Goal: Use online tool/utility: Utilize a website feature to perform a specific function

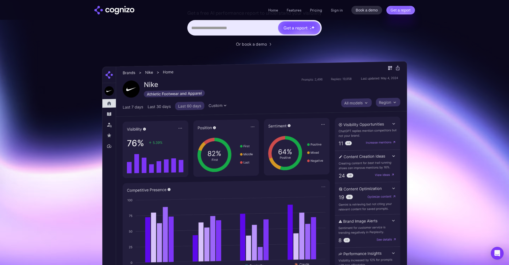
scroll to position [105, 0]
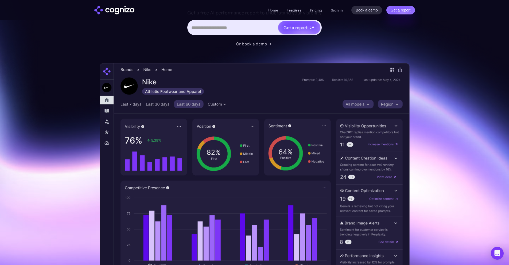
click at [293, 9] on link "Features" at bounding box center [293, 10] width 15 height 5
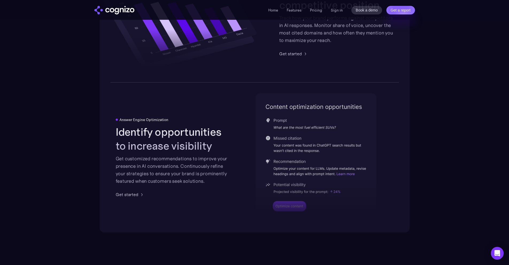
scroll to position [1165, 0]
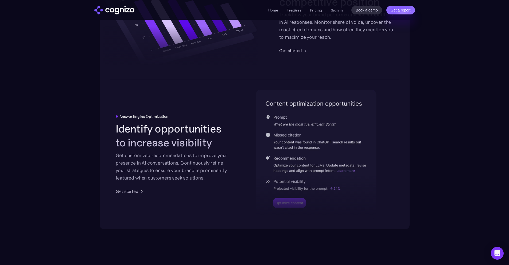
drag, startPoint x: 278, startPoint y: 164, endPoint x: 341, endPoint y: 167, distance: 62.2
click at [341, 167] on div at bounding box center [316, 179] width 121 height 78
click at [309, 189] on div at bounding box center [316, 179] width 121 height 78
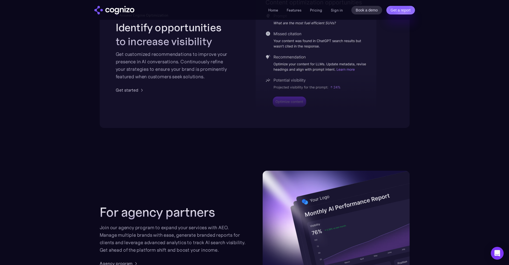
scroll to position [1266, 0]
click at [278, 109] on div at bounding box center [316, 77] width 121 height 78
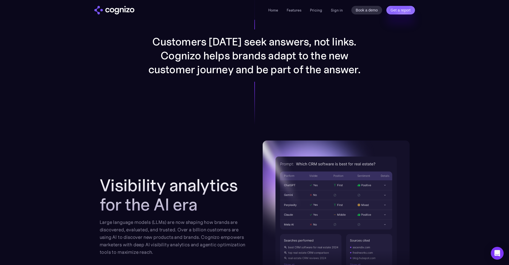
scroll to position [0, 0]
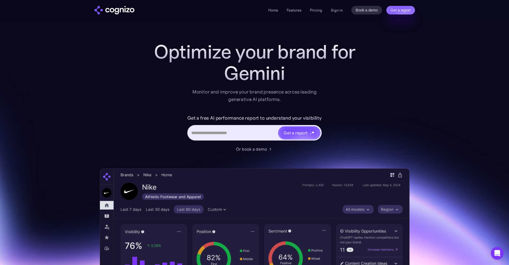
click at [226, 137] on input "Hero URL Input Form" at bounding box center [232, 133] width 89 height 10
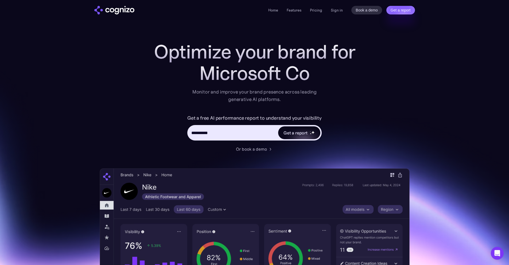
type input "**********"
click at [286, 132] on div "Get a report" at bounding box center [295, 132] width 24 height 6
type input "**********"
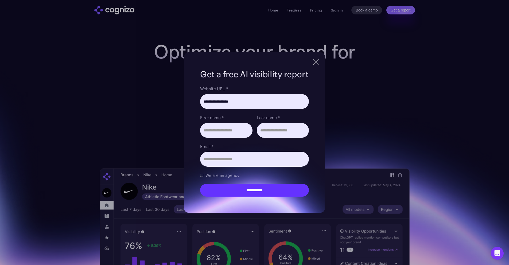
click at [315, 62] on div at bounding box center [316, 62] width 9 height 10
